Goal: Task Accomplishment & Management: Use online tool/utility

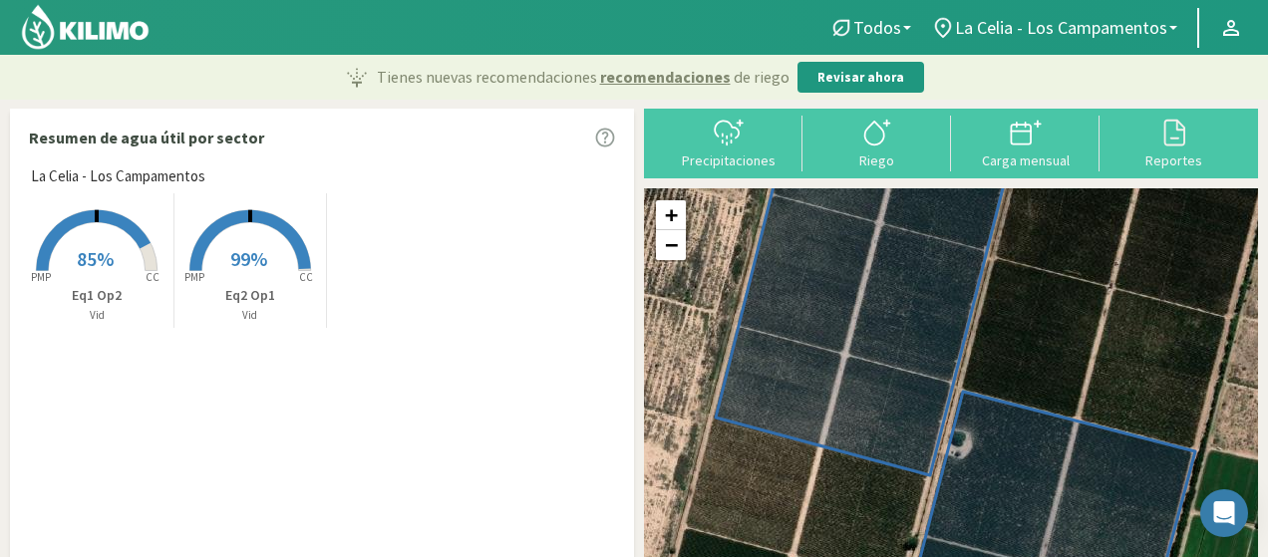
click at [102, 18] on img at bounding box center [85, 27] width 131 height 48
click at [103, 30] on img at bounding box center [85, 27] width 131 height 48
click at [1153, 147] on div at bounding box center [1174, 133] width 137 height 32
click at [1034, 155] on div "Carga mensual" at bounding box center [1025, 161] width 137 height 14
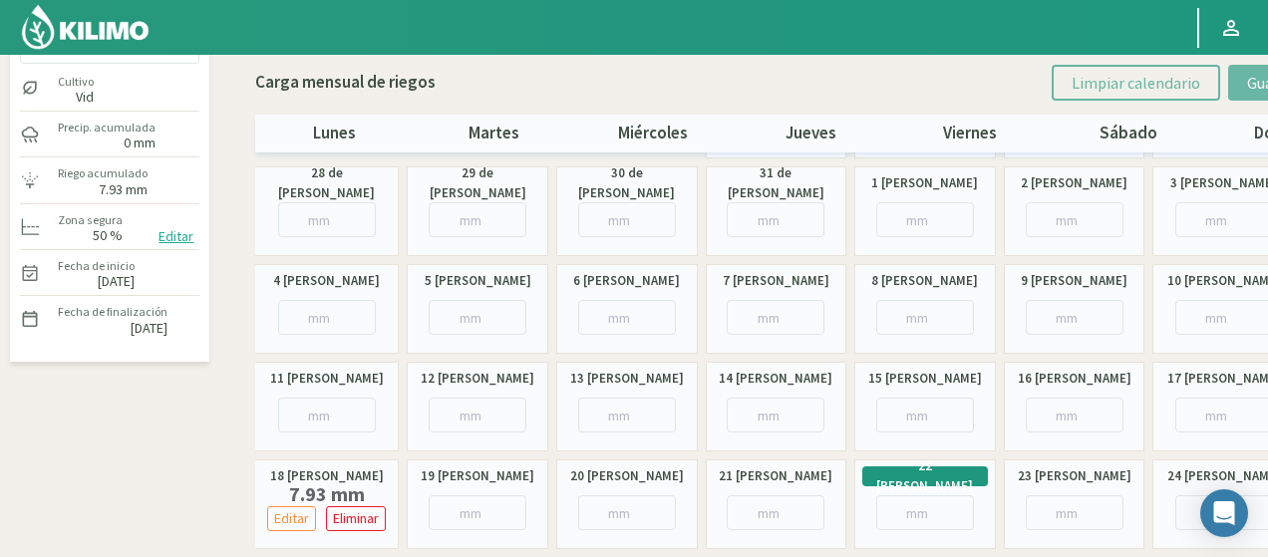
scroll to position [64, 0]
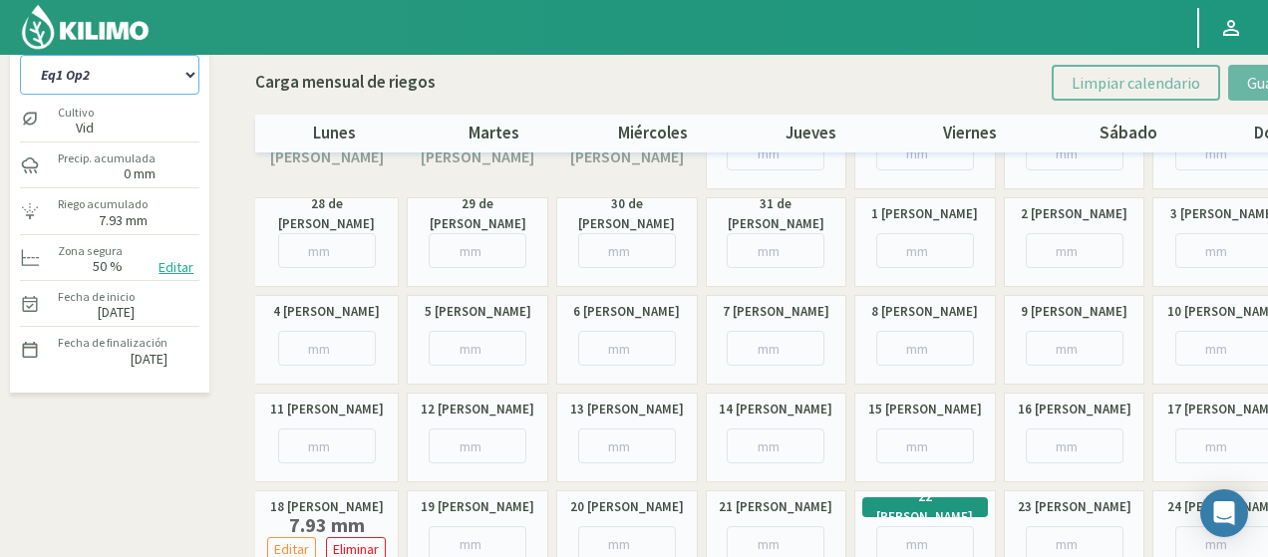
click at [133, 83] on select "Eq1 Op2 Eq2 Op1" at bounding box center [109, 75] width 179 height 40
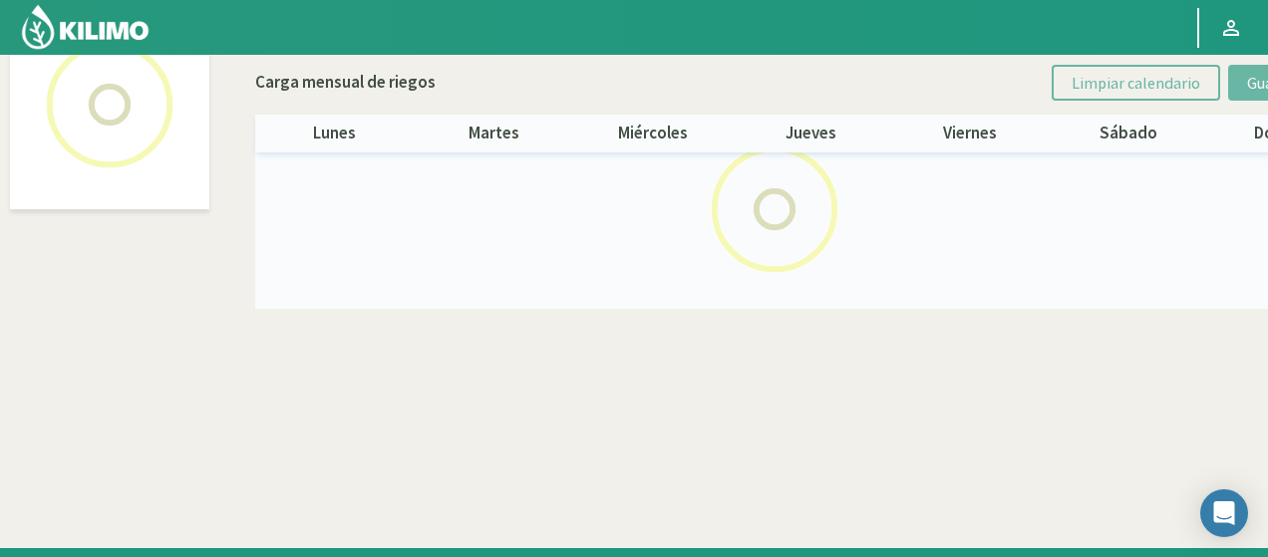
select select "1: Object"
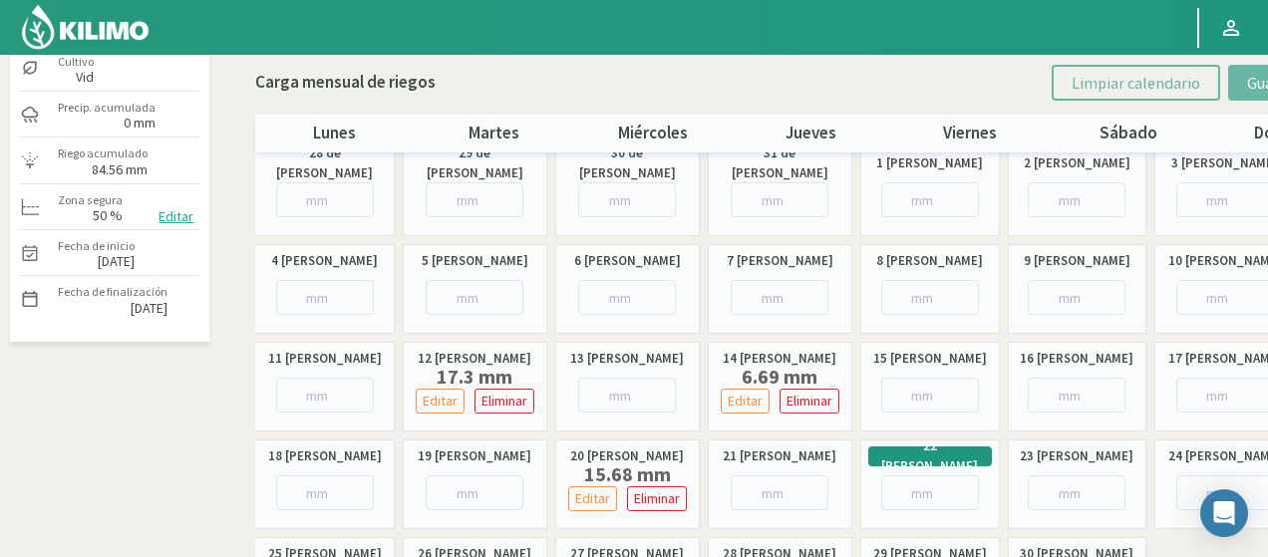
scroll to position [199, 0]
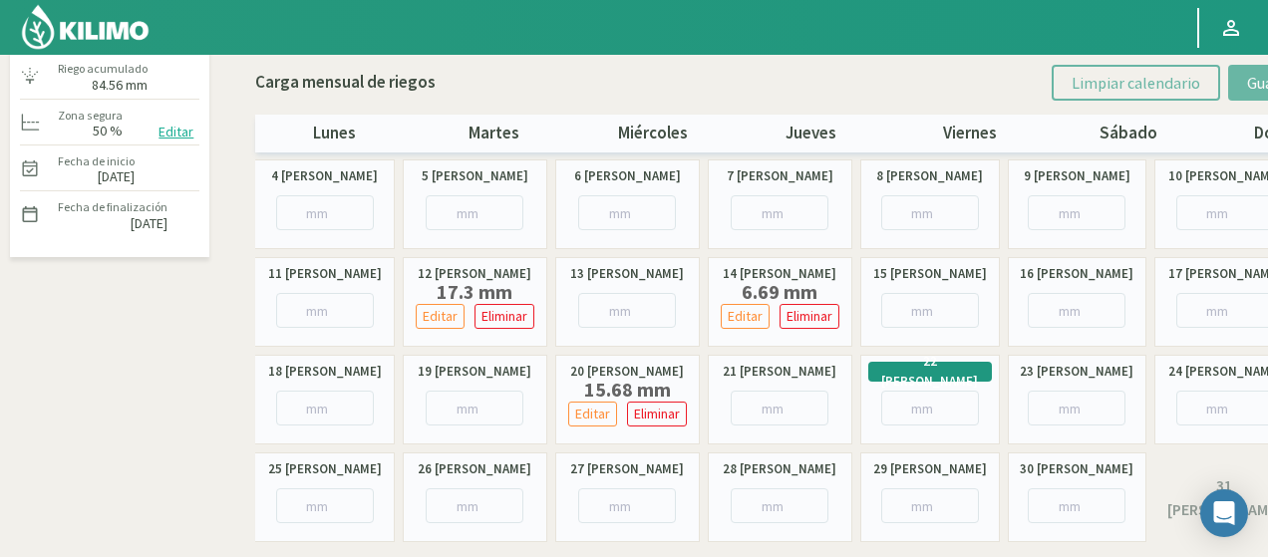
click at [98, 22] on img at bounding box center [85, 27] width 131 height 48
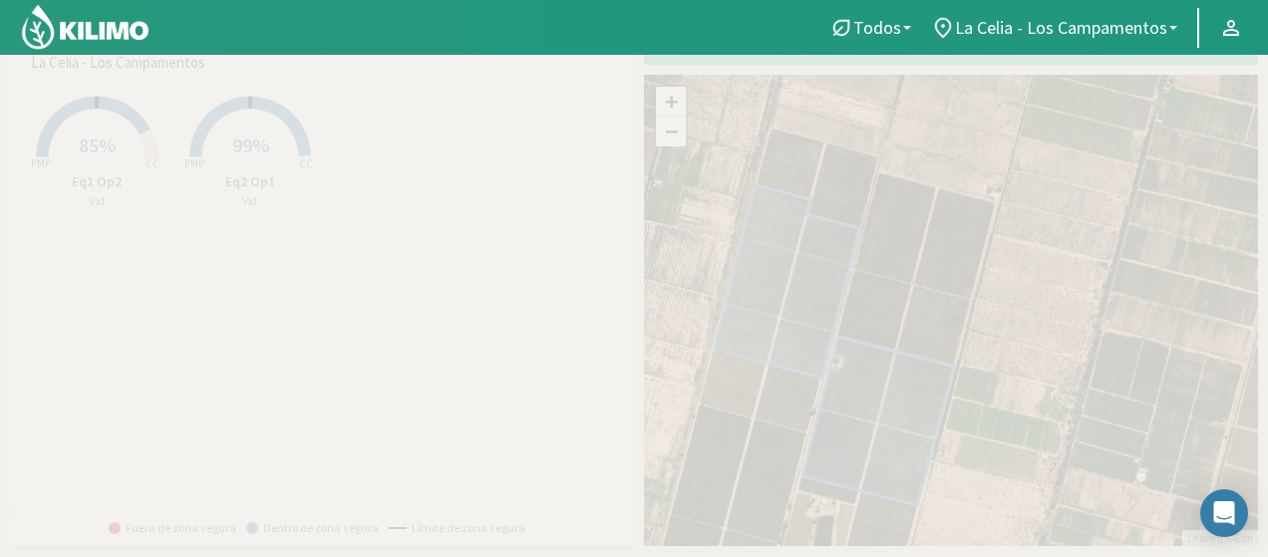
scroll to position [145, 0]
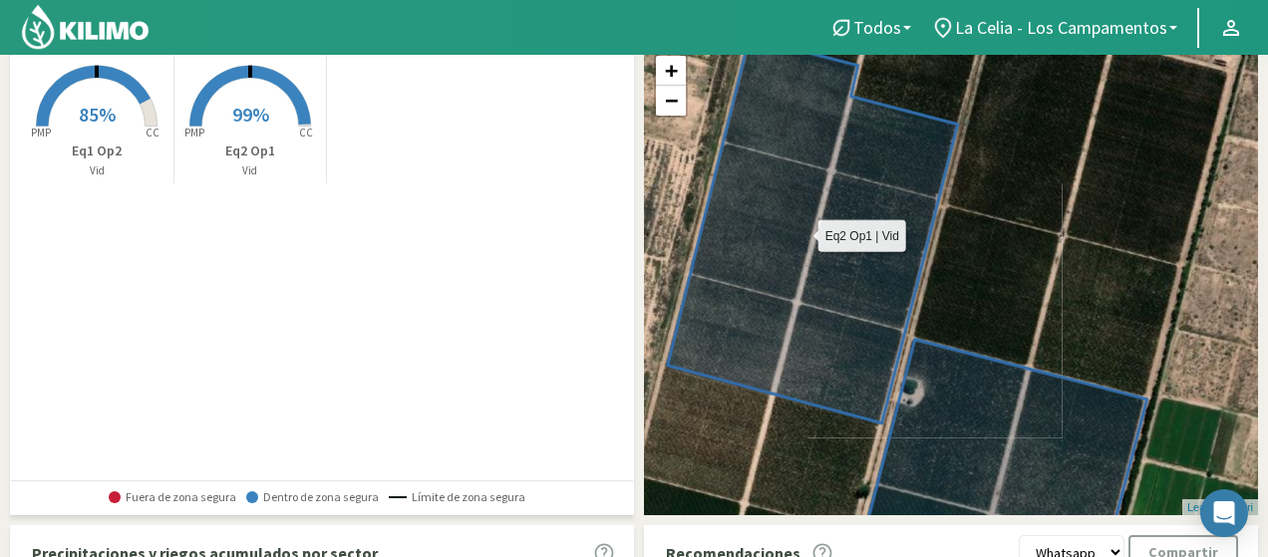
drag, startPoint x: 782, startPoint y: 243, endPoint x: 747, endPoint y: 240, distance: 35.0
click at [747, 240] on icon at bounding box center [813, 231] width 290 height 386
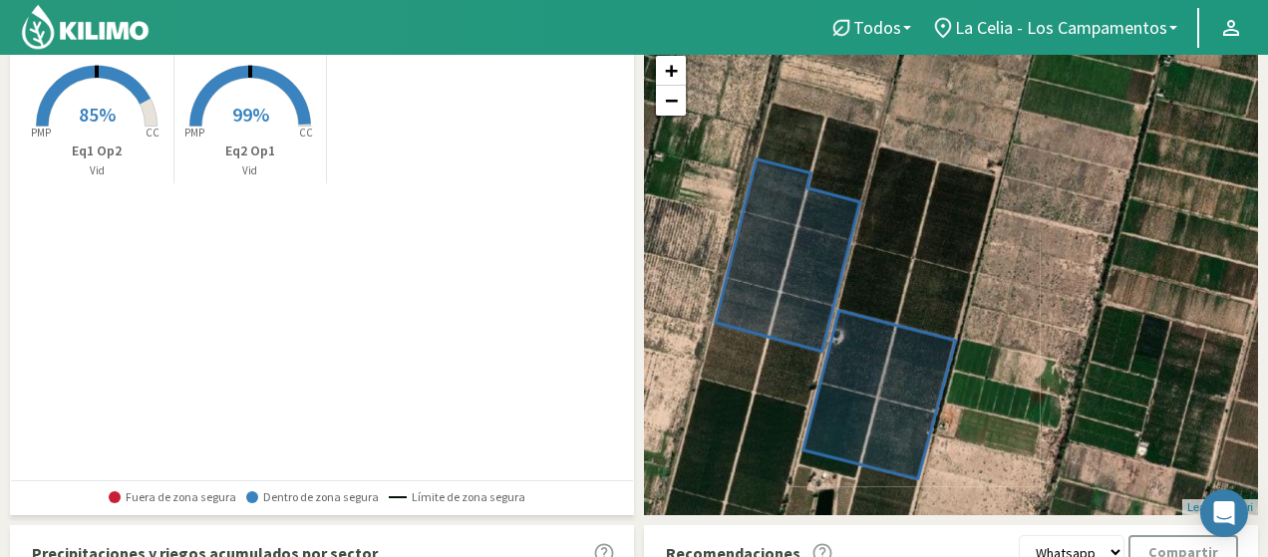
click at [85, 19] on img at bounding box center [85, 27] width 131 height 48
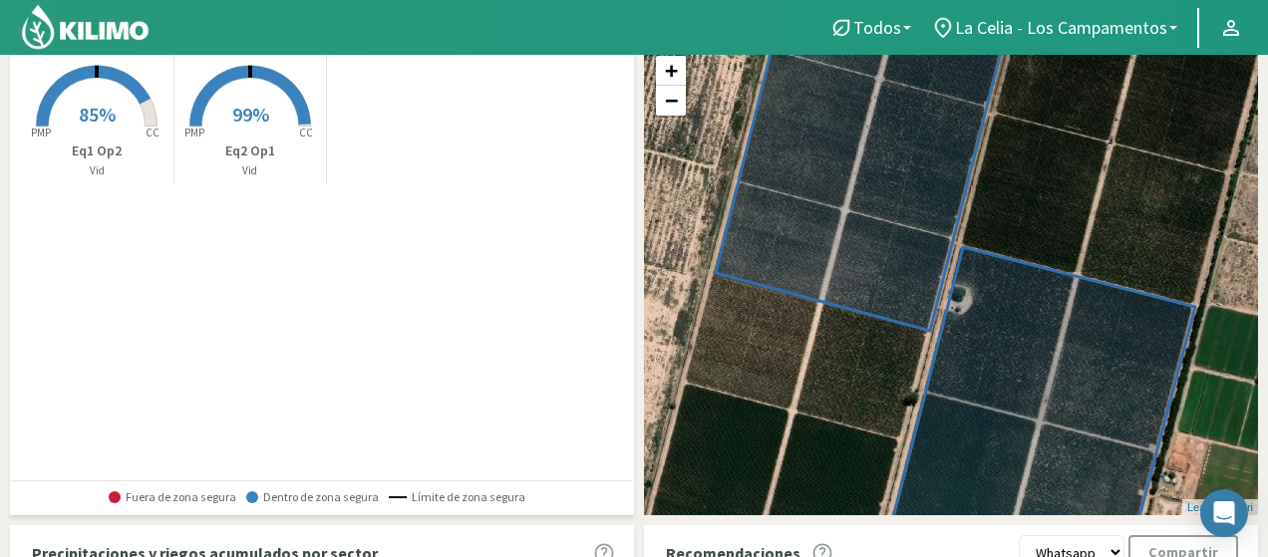
click at [76, 18] on img at bounding box center [85, 27] width 131 height 48
click at [66, 24] on img at bounding box center [85, 27] width 131 height 48
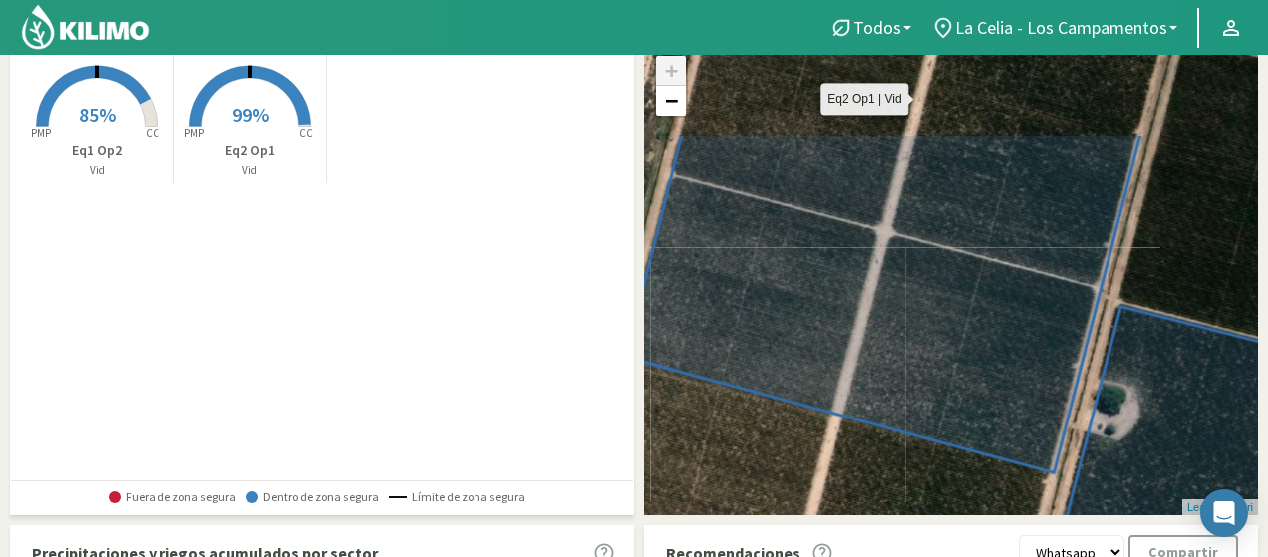
drag, startPoint x: 865, startPoint y: 196, endPoint x: 818, endPoint y: 338, distance: 149.4
click at [818, 338] on icon at bounding box center [882, 303] width 515 height 340
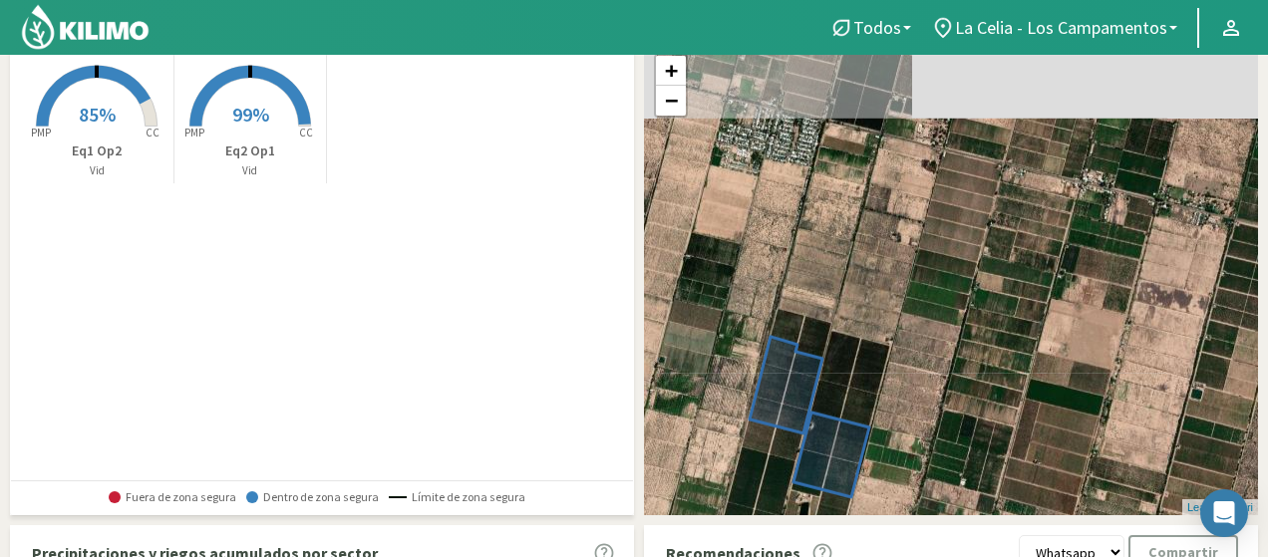
drag, startPoint x: 959, startPoint y: 195, endPoint x: 914, endPoint y: 322, distance: 134.3
click at [914, 322] on div "+ − Leaflet | © Esri" at bounding box center [951, 280] width 614 height 472
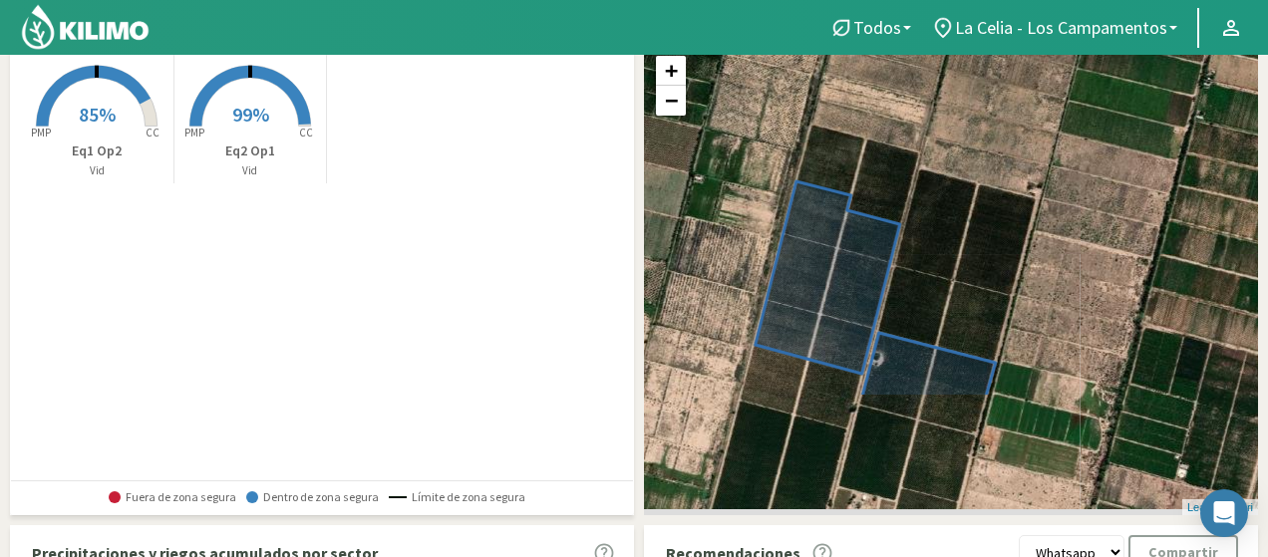
drag, startPoint x: 732, startPoint y: 300, endPoint x: 714, endPoint y: 113, distance: 188.3
click at [709, 113] on div "+ − Leaflet | © Esri" at bounding box center [951, 280] width 614 height 472
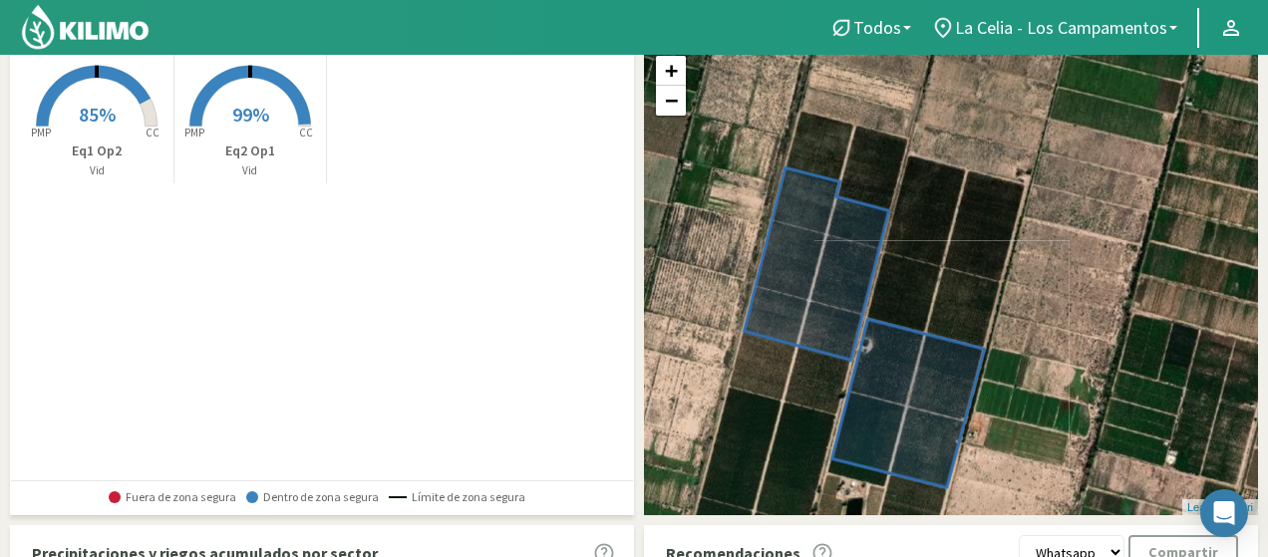
click at [115, 33] on img at bounding box center [85, 27] width 131 height 48
